Goal: Information Seeking & Learning: Learn about a topic

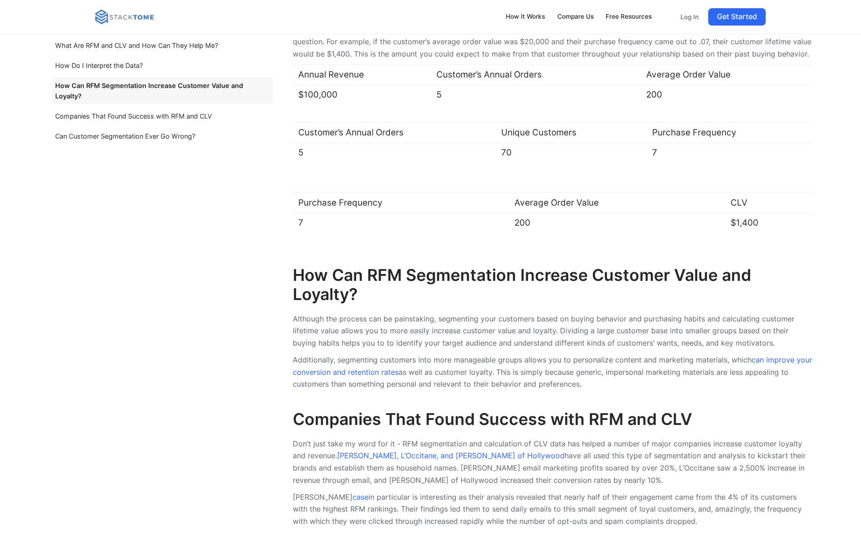
scroll to position [1641, 0]
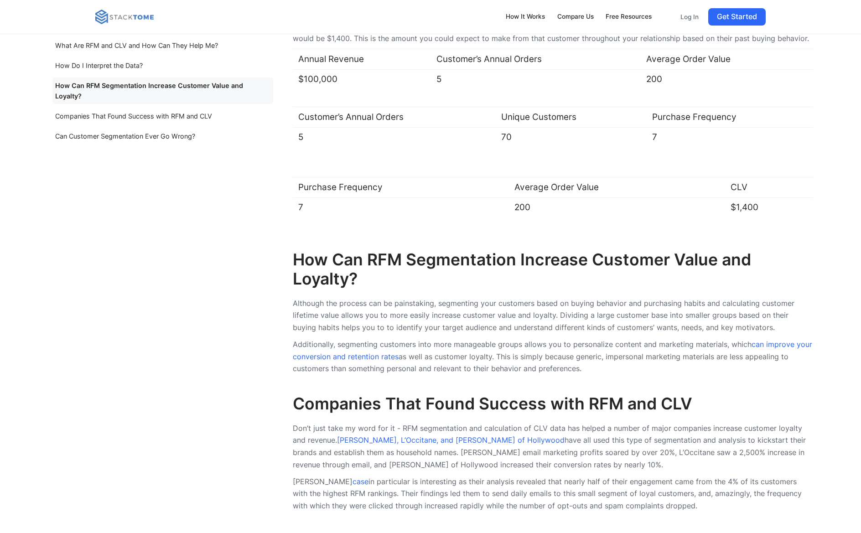
click at [297, 308] on p "Although the process can be painstaking, segmenting your customers based on buy…" at bounding box center [553, 315] width 520 height 36
drag, startPoint x: 453, startPoint y: 306, endPoint x: 651, endPoint y: 301, distance: 198.3
click at [651, 301] on div "How Can RFM Segmentation Increase Customer Value and Loyalty? Although the proc…" at bounding box center [553, 310] width 520 height 138
click at [690, 305] on p "Although the process can be painstaking, segmenting your customers based on buy…" at bounding box center [553, 315] width 520 height 36
drag, startPoint x: 302, startPoint y: 322, endPoint x: 503, endPoint y: 315, distance: 201.6
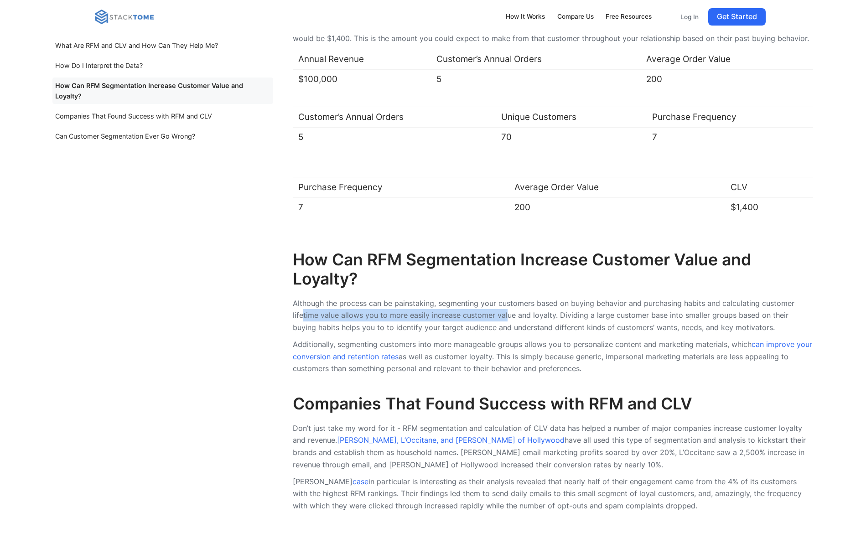
click at [503, 315] on p "Although the process can be painstaking, segmenting your customers based on buy…" at bounding box center [553, 315] width 520 height 36
click at [533, 323] on p "Although the process can be painstaking, segmenting your customers based on buy…" at bounding box center [553, 315] width 520 height 36
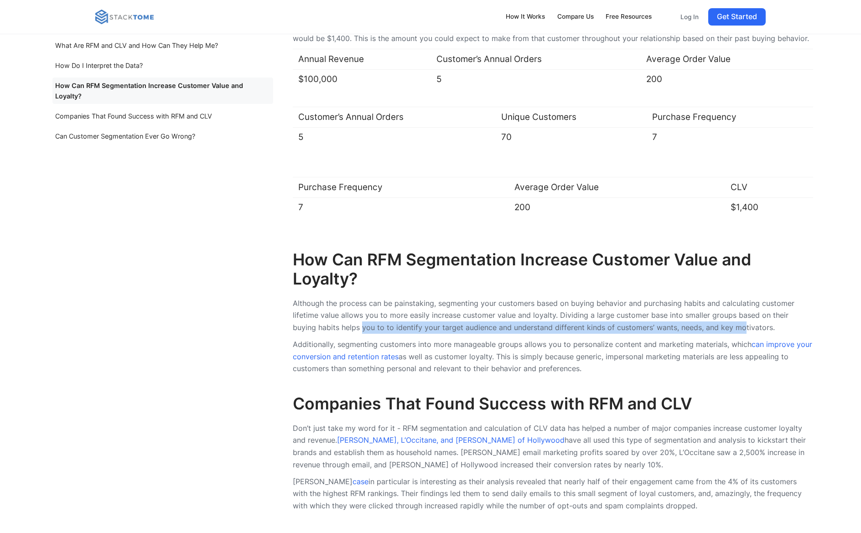
drag, startPoint x: 336, startPoint y: 332, endPoint x: 717, endPoint y: 334, distance: 381.0
click at [717, 334] on p "Although the process can be painstaking, segmenting your customers based on buy…" at bounding box center [553, 315] width 520 height 36
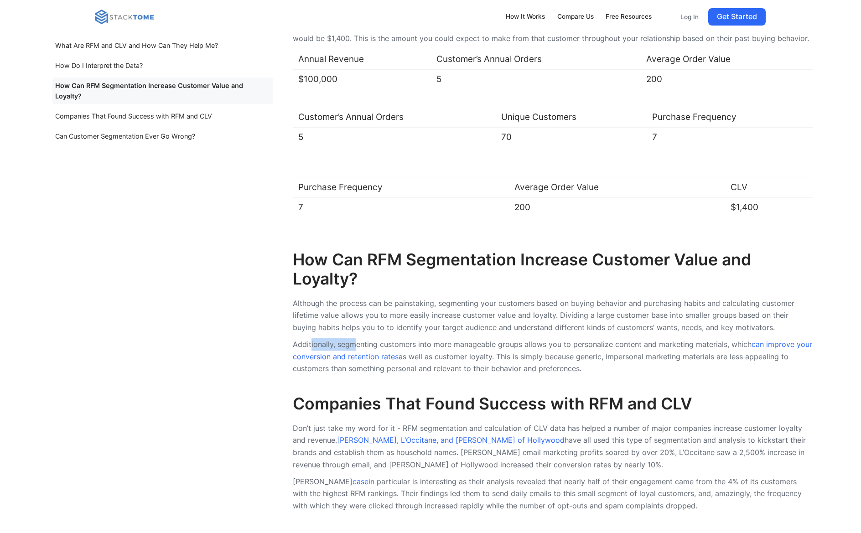
drag, startPoint x: 312, startPoint y: 349, endPoint x: 358, endPoint y: 349, distance: 46.0
click at [358, 349] on p "Additionally, segmenting customers into more manageable groups allows you to pe…" at bounding box center [553, 356] width 520 height 36
click at [386, 349] on p "Additionally, segmenting customers into more manageable groups allows you to pe…" at bounding box center [553, 356] width 520 height 36
click at [419, 350] on p "Additionally, segmenting customers into more manageable groups allows you to pe…" at bounding box center [553, 356] width 520 height 36
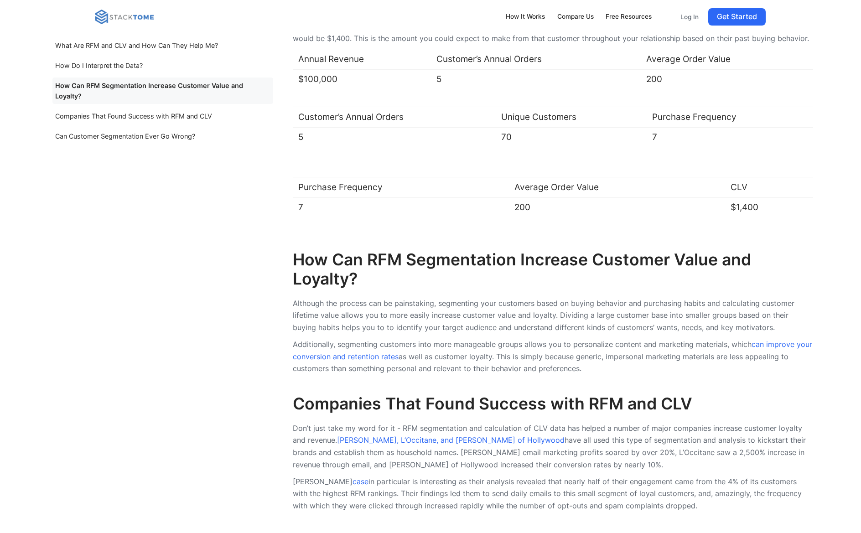
click at [587, 351] on p "Additionally, segmenting customers into more manageable groups allows you to pe…" at bounding box center [553, 356] width 520 height 36
click at [441, 363] on p "Additionally, segmenting customers into more manageable groups allows you to pe…" at bounding box center [553, 356] width 520 height 36
click at [542, 363] on p "Additionally, segmenting customers into more manageable groups allows you to pe…" at bounding box center [553, 356] width 520 height 36
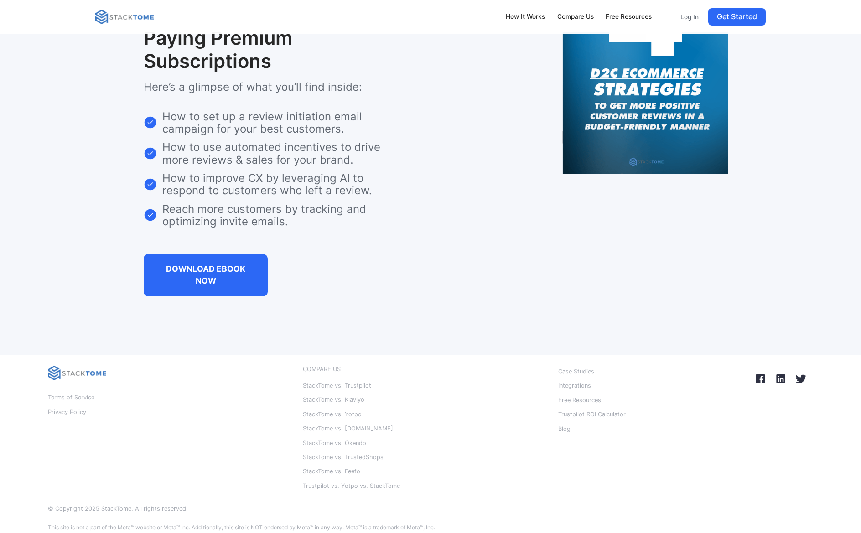
scroll to position [2262, 0]
